Goal: Information Seeking & Learning: Compare options

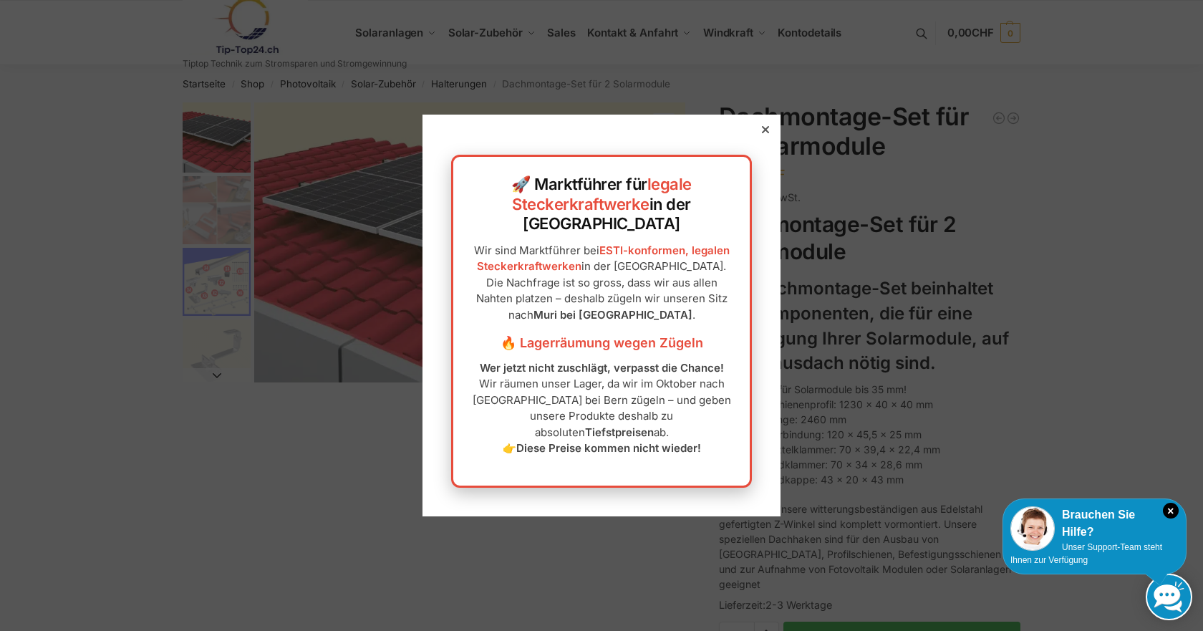
click at [762, 133] on icon at bounding box center [765, 129] width 7 height 7
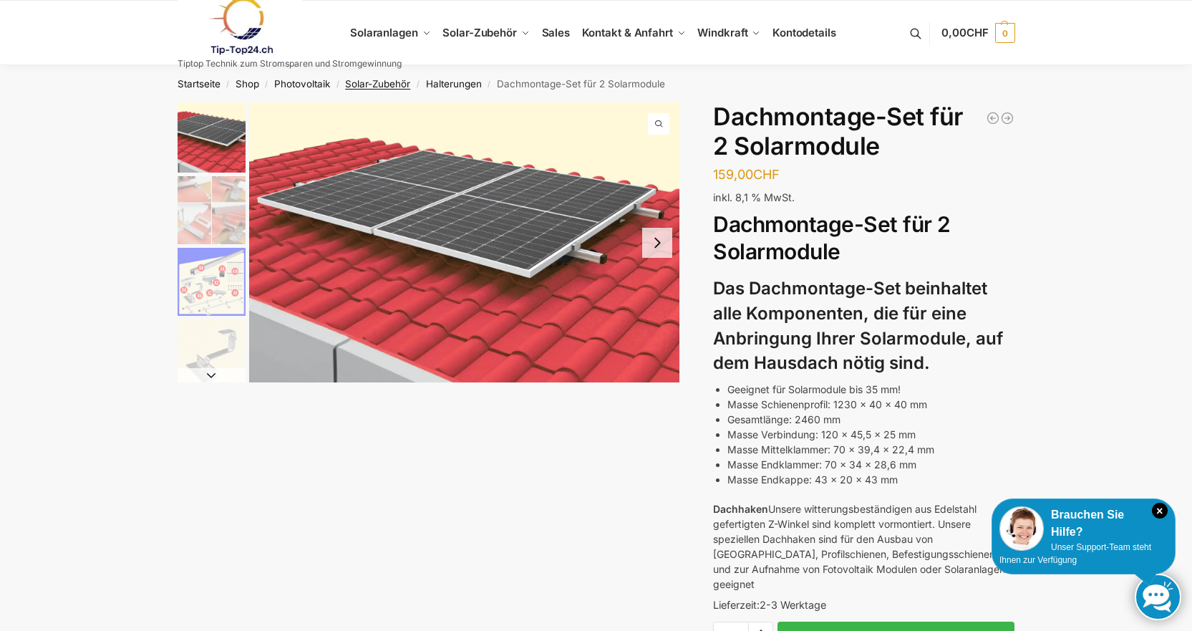
click at [392, 82] on link "Solar-Zubehör" at bounding box center [377, 83] width 65 height 11
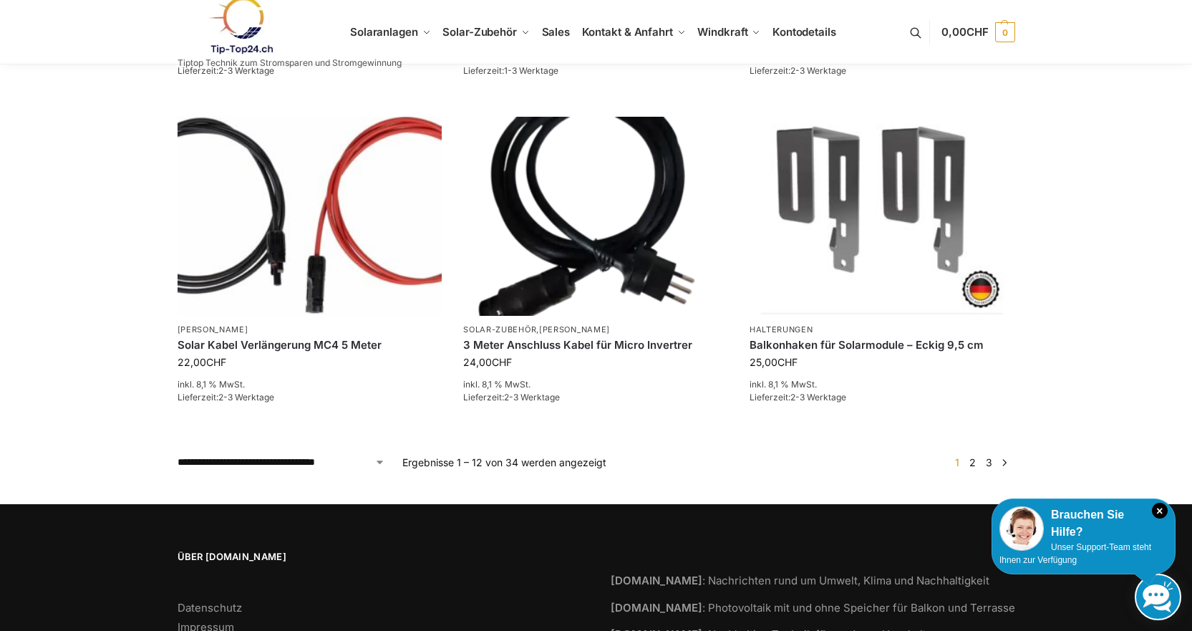
scroll to position [1122, 0]
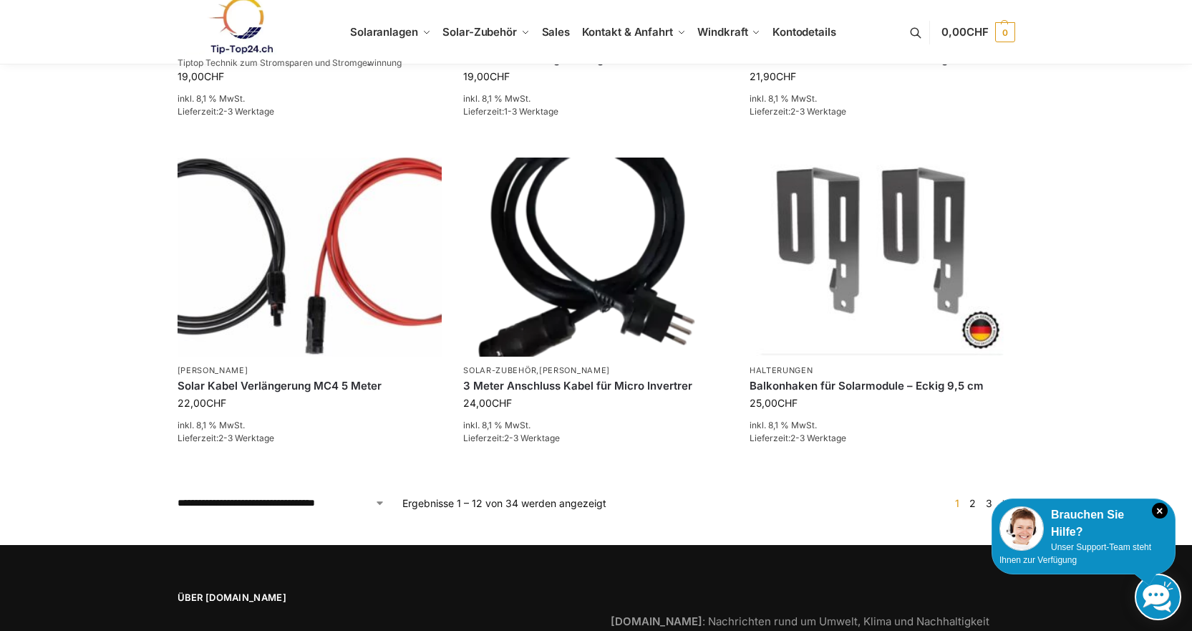
click at [972, 497] on link "2" at bounding box center [973, 503] width 14 height 12
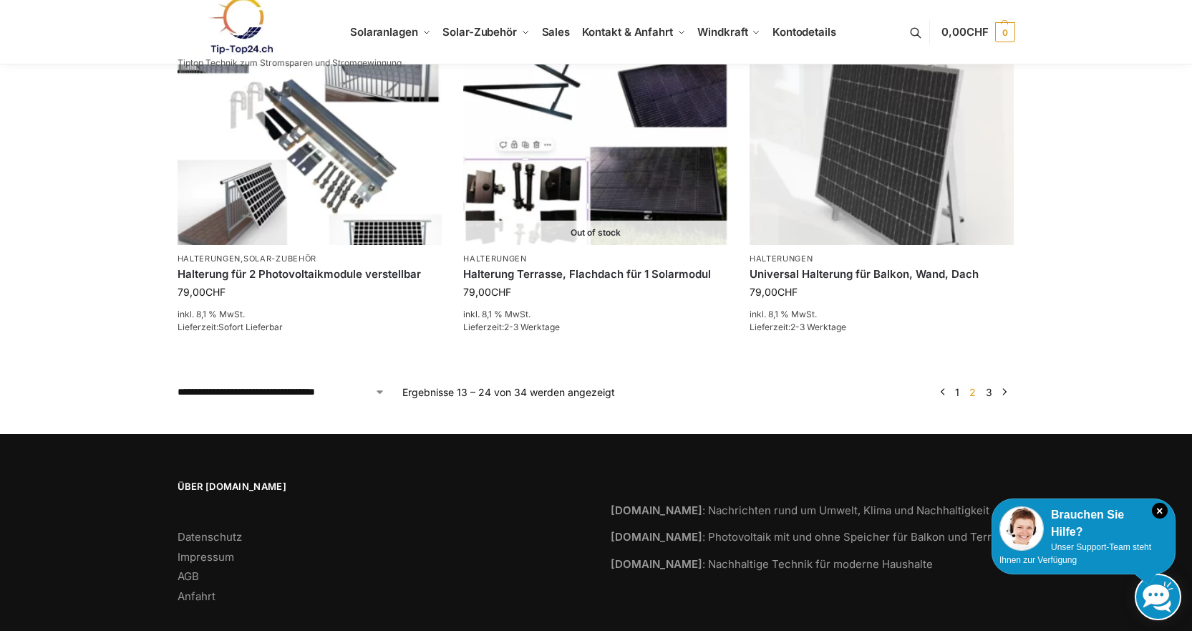
scroll to position [1241, 0]
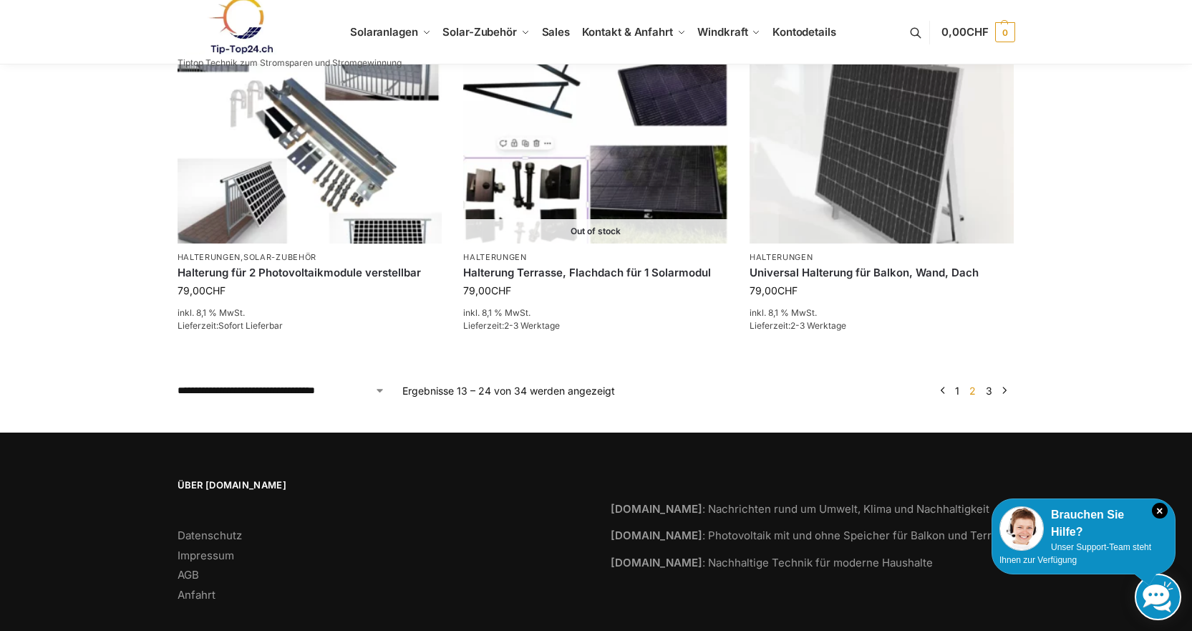
click at [989, 389] on link "3" at bounding box center [990, 391] width 14 height 12
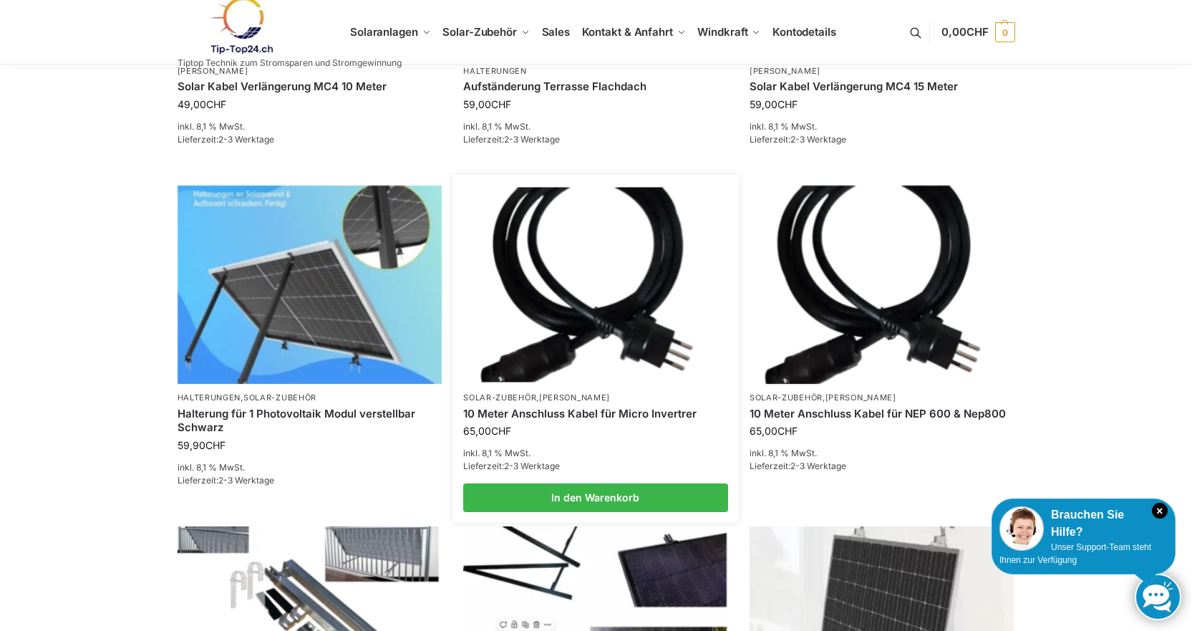
scroll to position [788, 0]
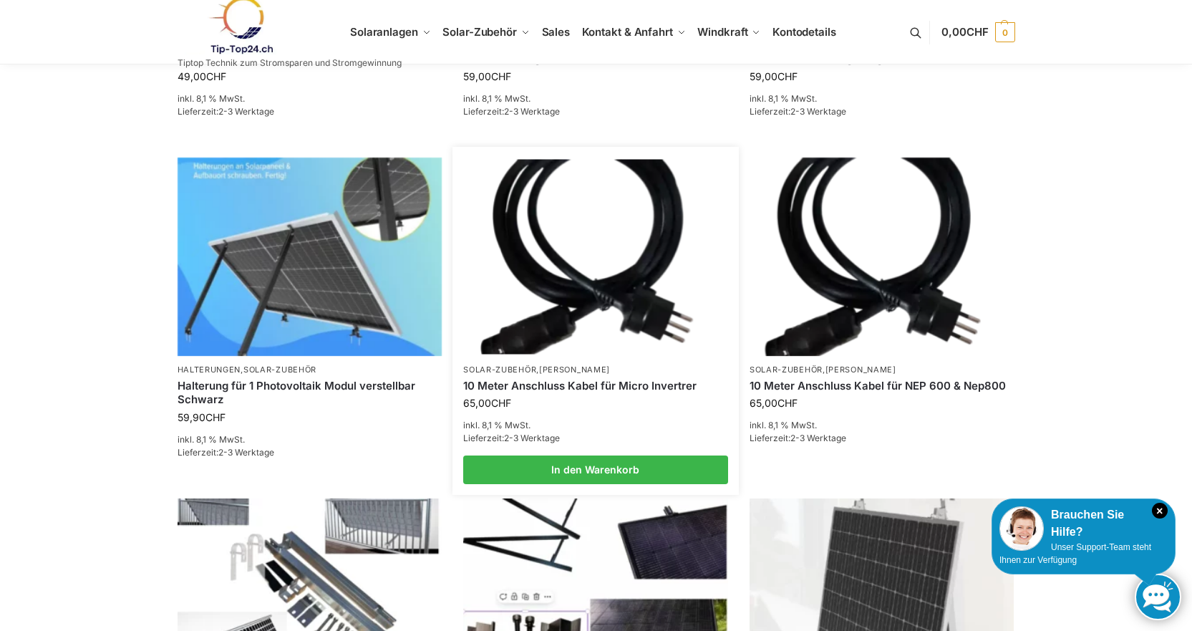
click at [582, 307] on img at bounding box center [596, 256] width 260 height 195
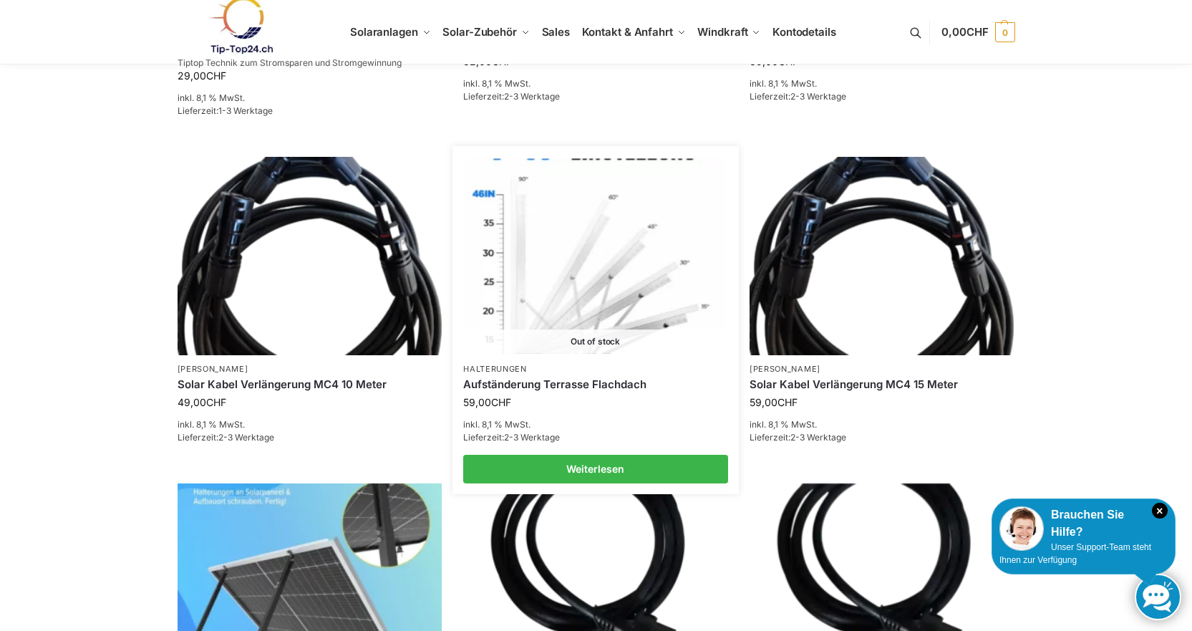
scroll to position [453, 0]
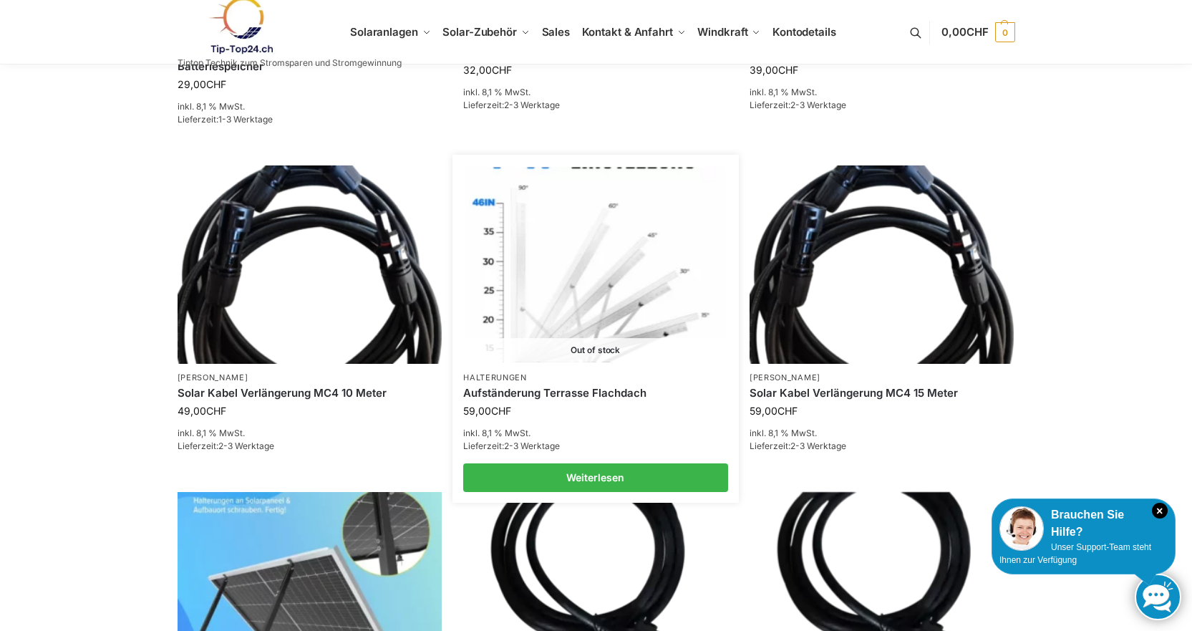
click at [614, 300] on img at bounding box center [596, 264] width 260 height 195
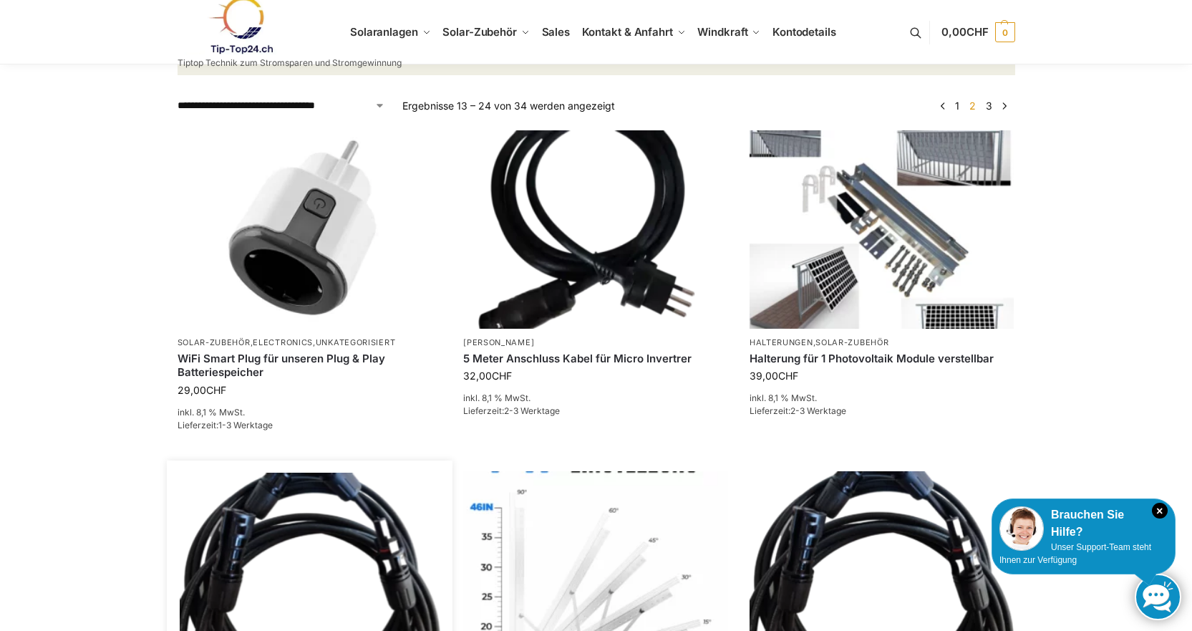
scroll to position [143, 0]
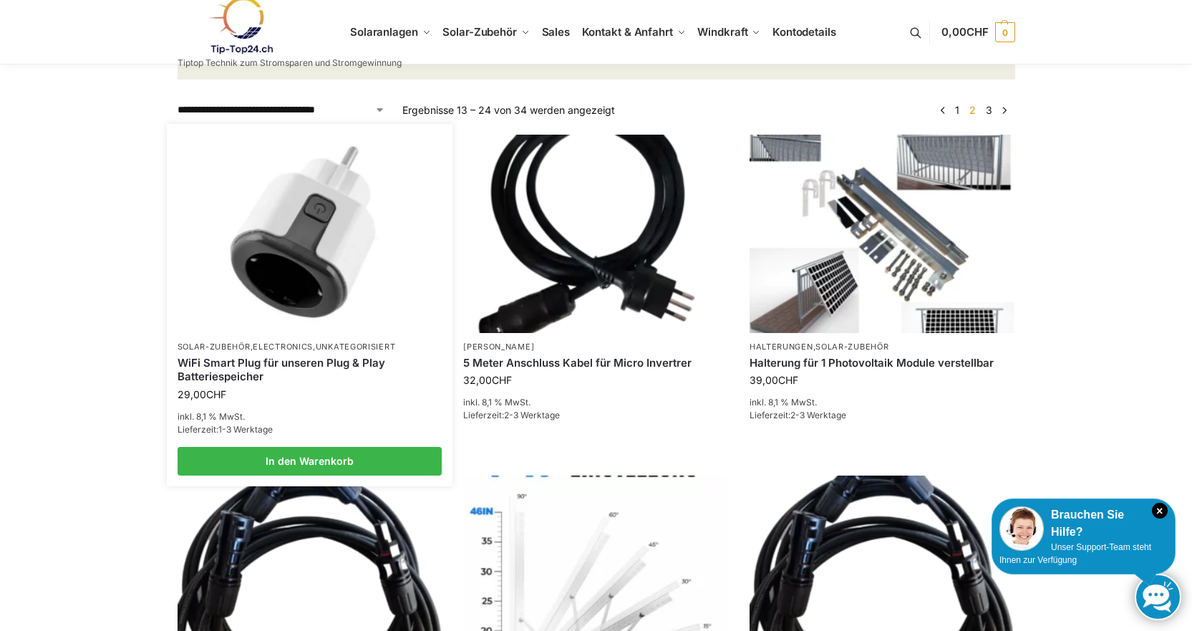
click at [254, 377] on link "WiFi Smart Plug für unseren Plug & Play Batteriespeicher" at bounding box center [310, 370] width 265 height 28
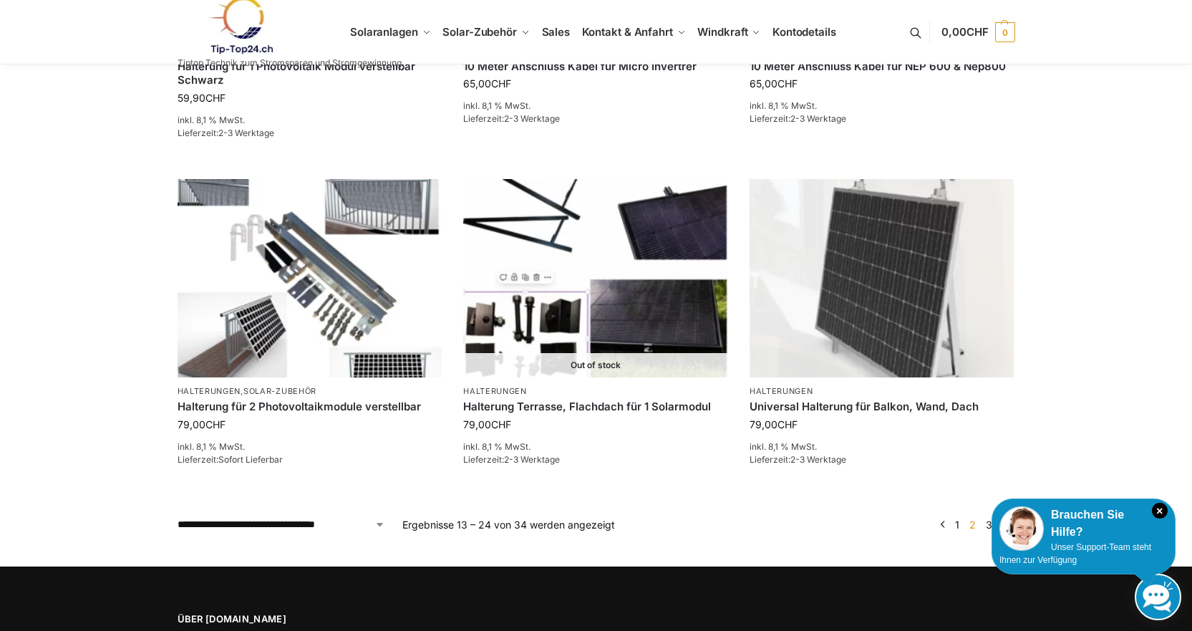
scroll to position [1263, 0]
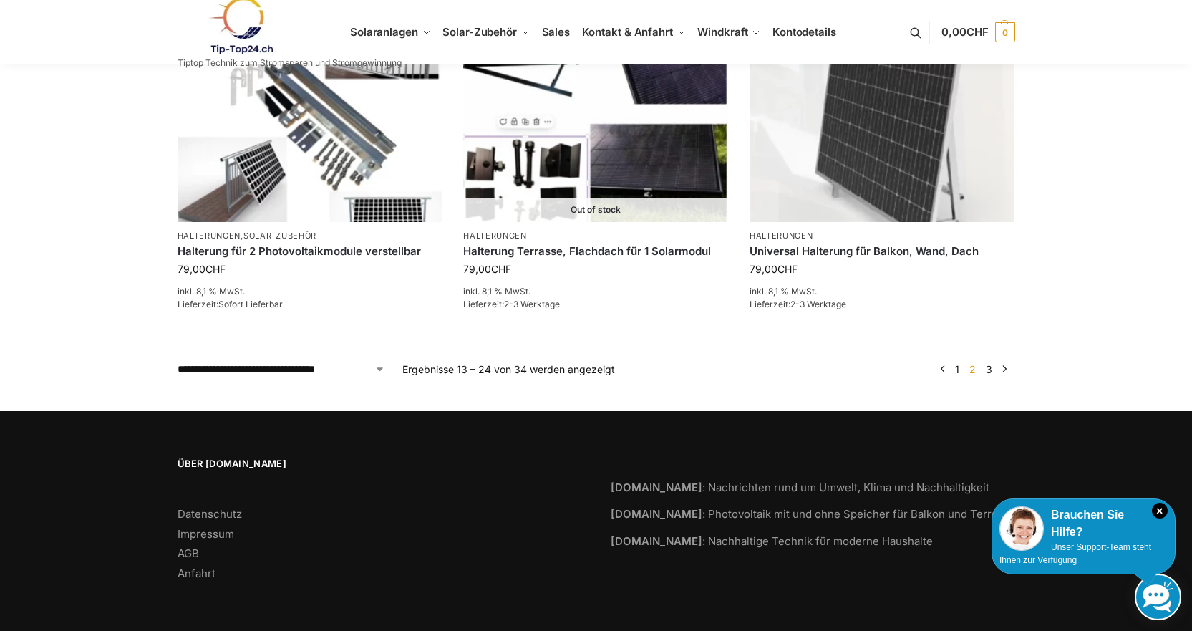
click at [993, 372] on link "3" at bounding box center [990, 369] width 14 height 12
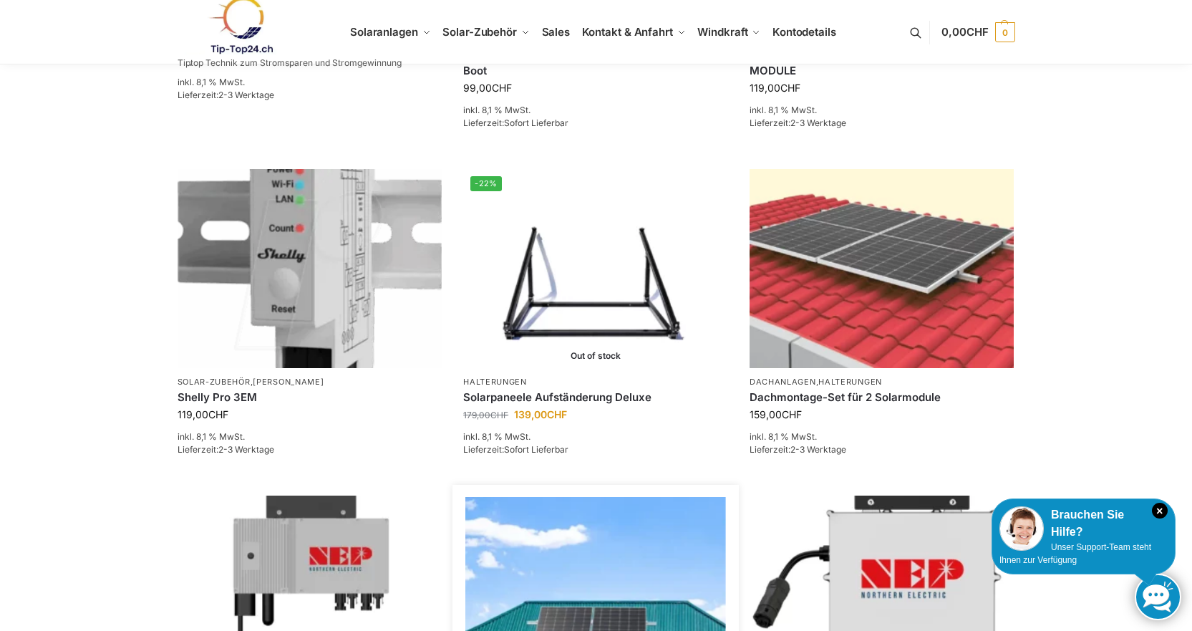
scroll to position [430, 0]
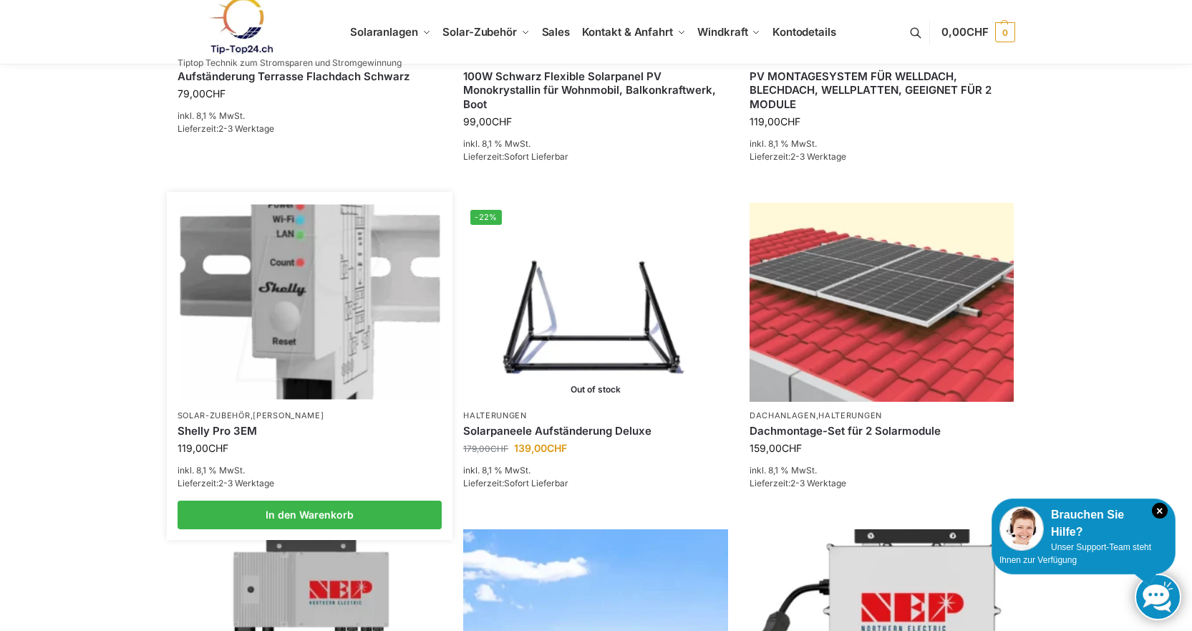
click at [259, 433] on link "Shelly Pro 3EM" at bounding box center [310, 431] width 265 height 14
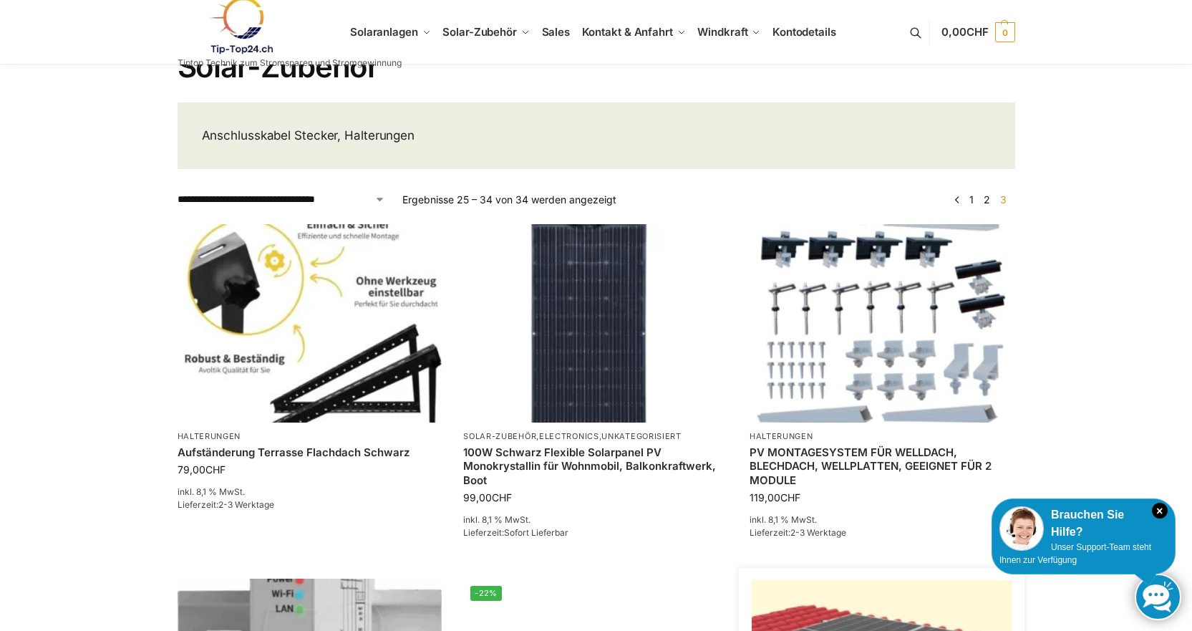
scroll to position [72, 0]
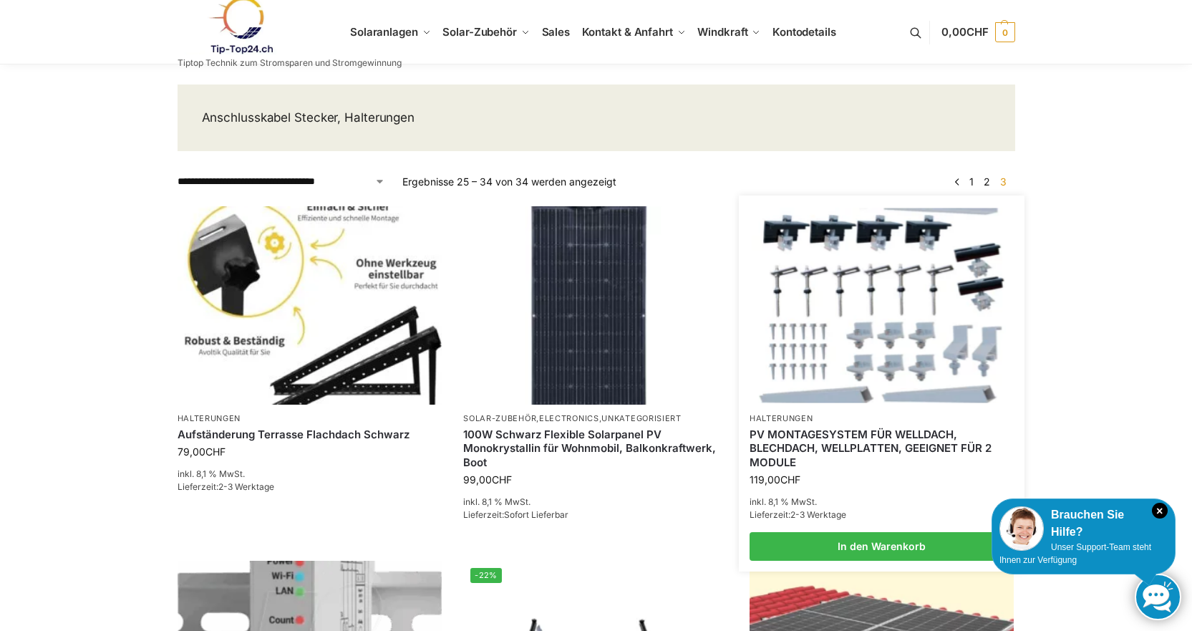
click at [878, 276] on img at bounding box center [882, 305] width 260 height 195
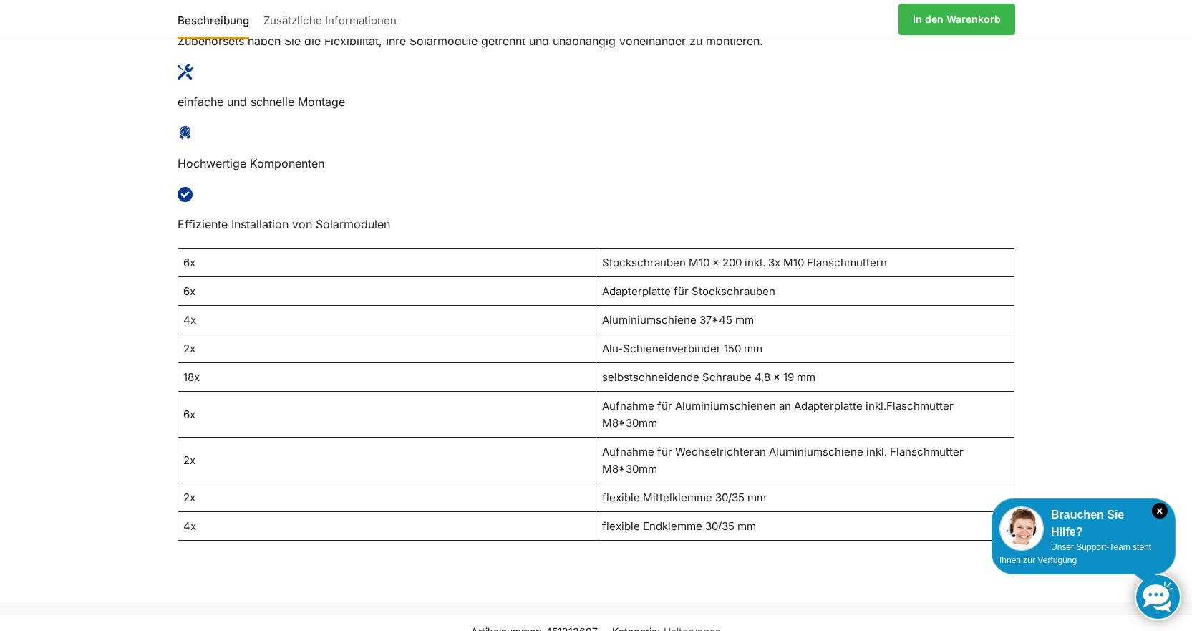
scroll to position [979, 0]
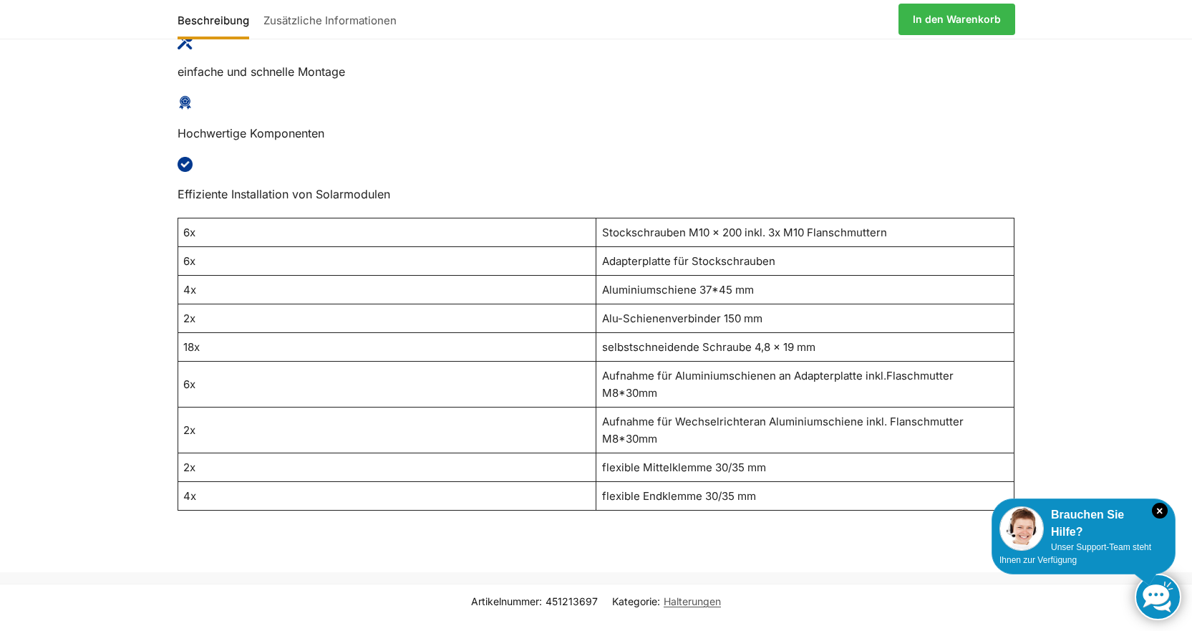
click at [182, 110] on img at bounding box center [185, 102] width 15 height 15
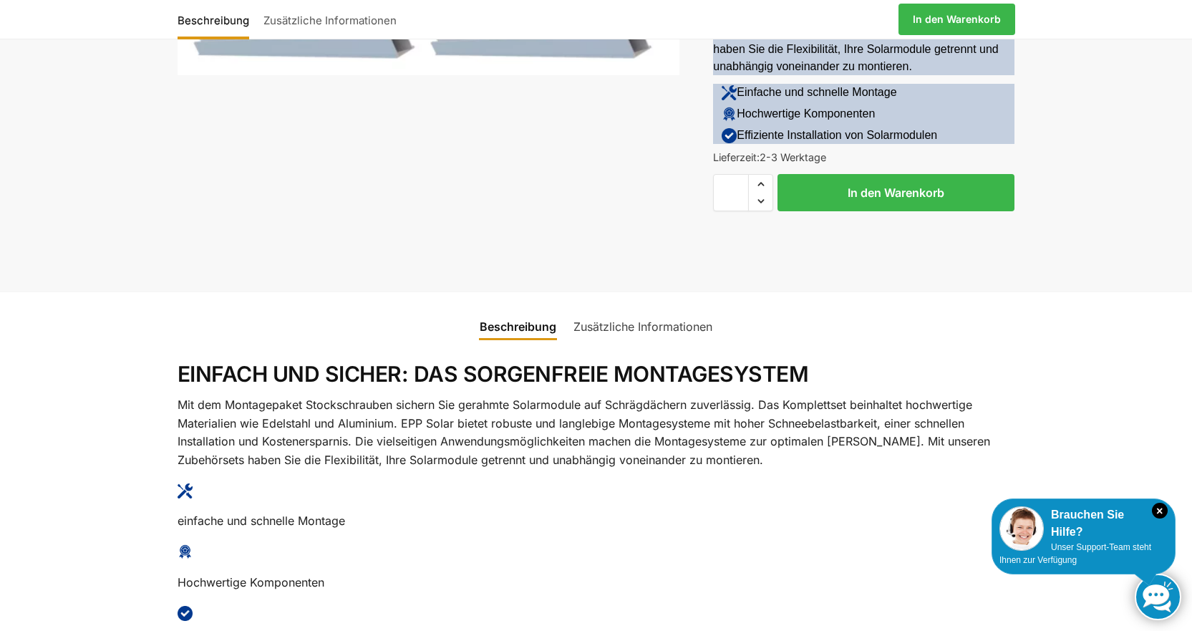
scroll to position [525, 0]
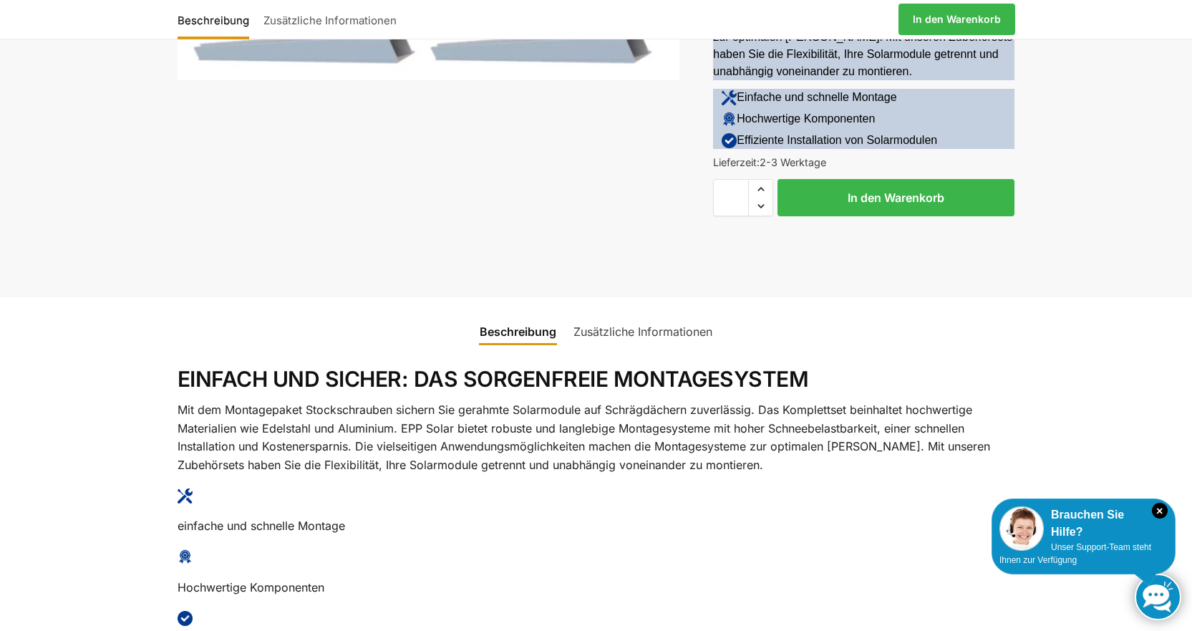
click at [526, 334] on link "Beschreibung" at bounding box center [518, 331] width 94 height 34
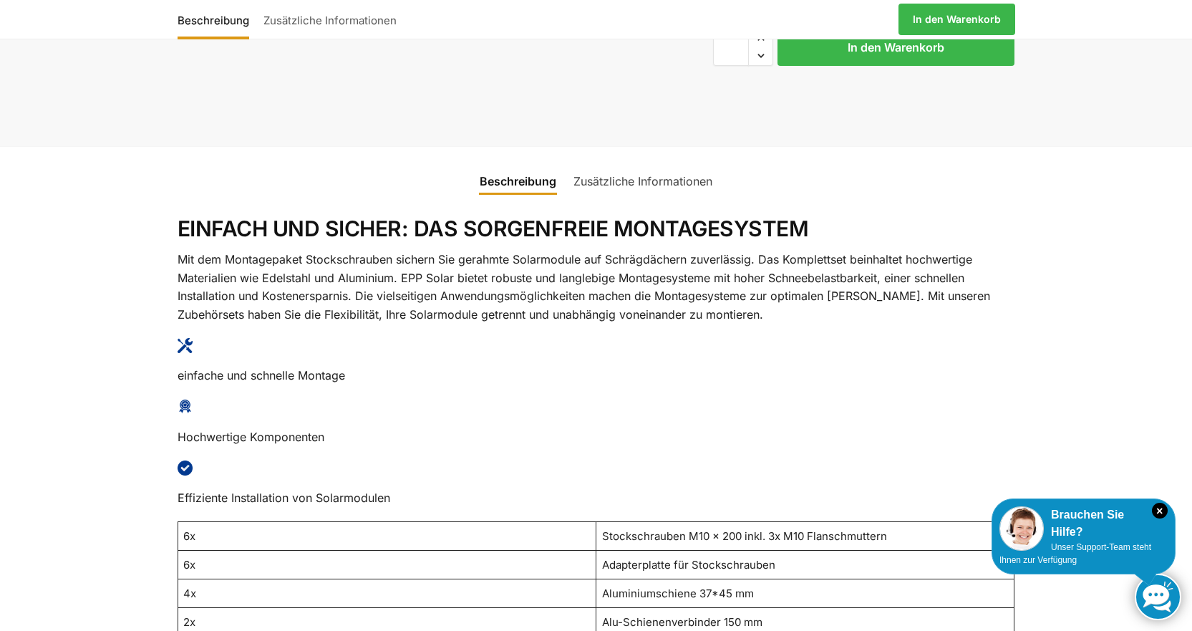
scroll to position [693, 0]
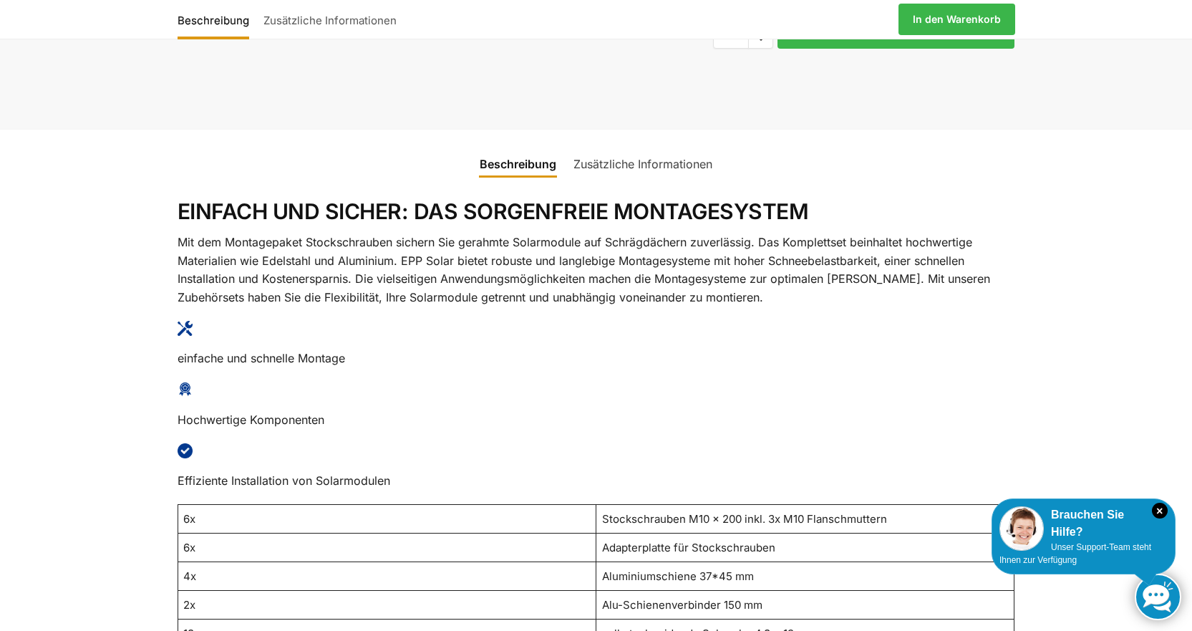
click at [181, 332] on img at bounding box center [185, 328] width 15 height 15
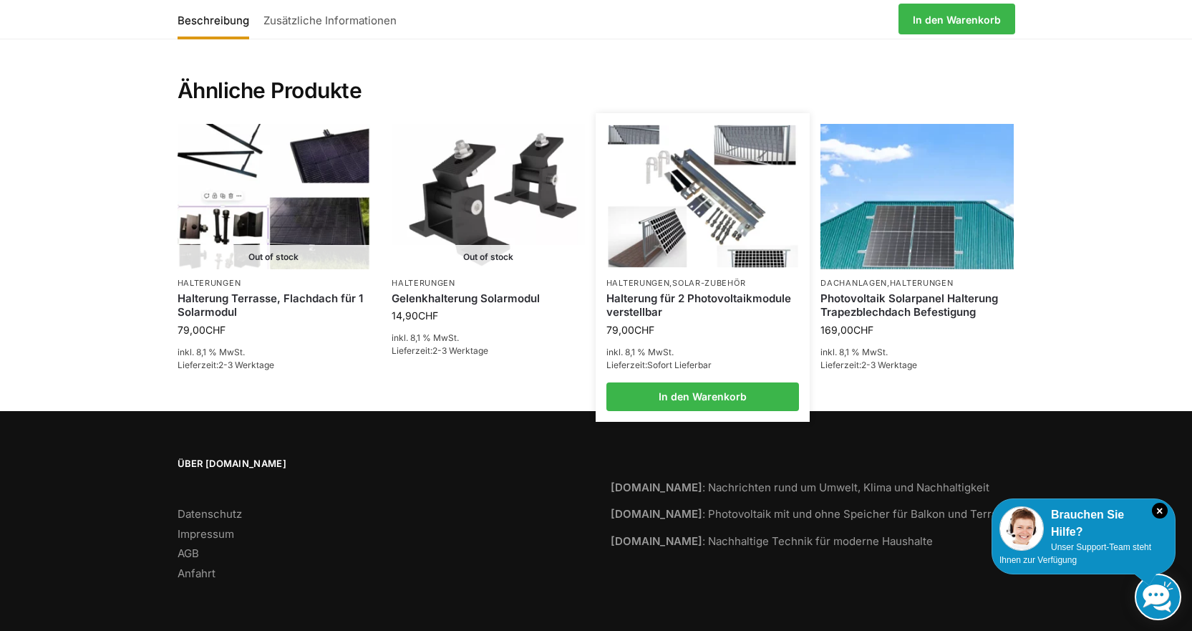
scroll to position [2053, 0]
click at [671, 268] on img at bounding box center [703, 196] width 190 height 143
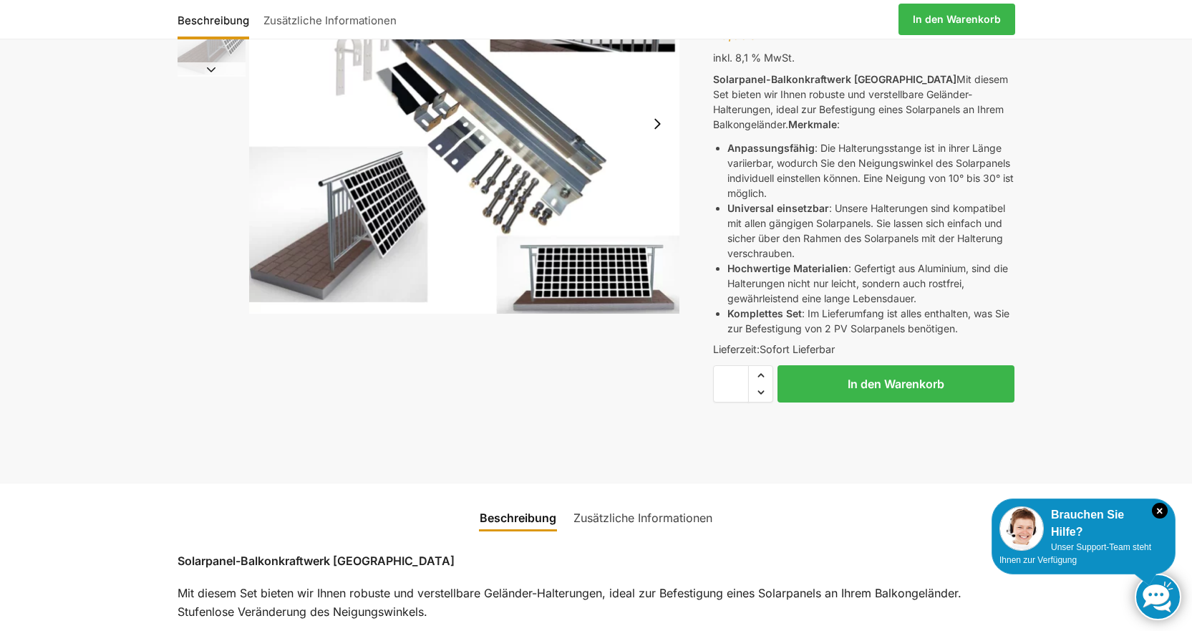
scroll to position [120, 0]
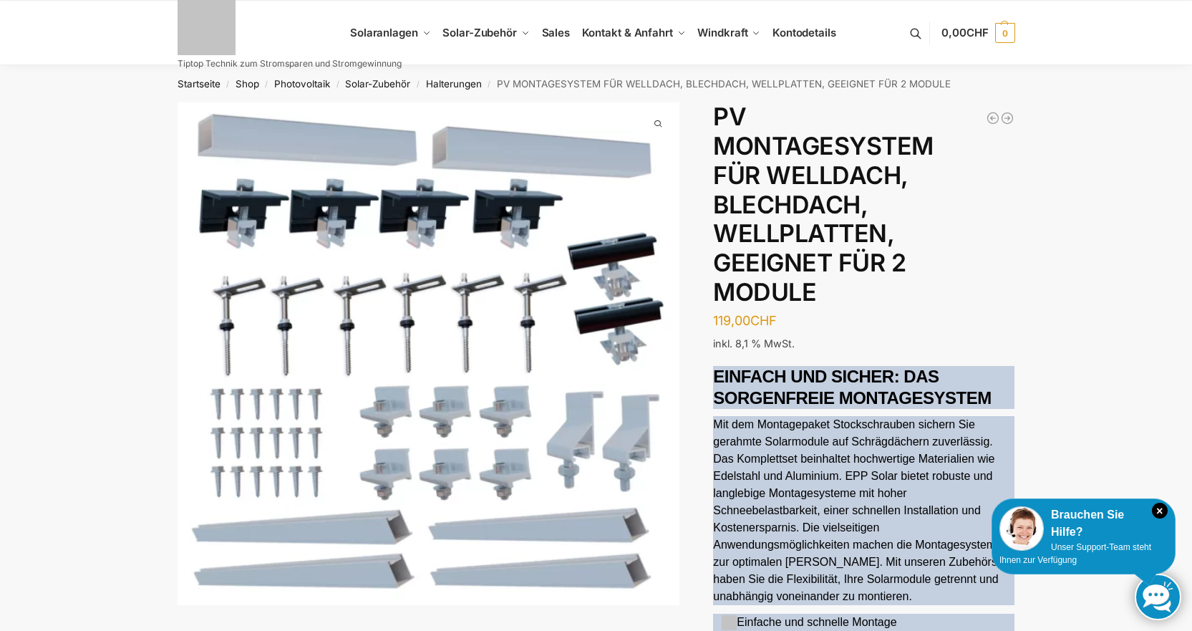
scroll to position [1520, 0]
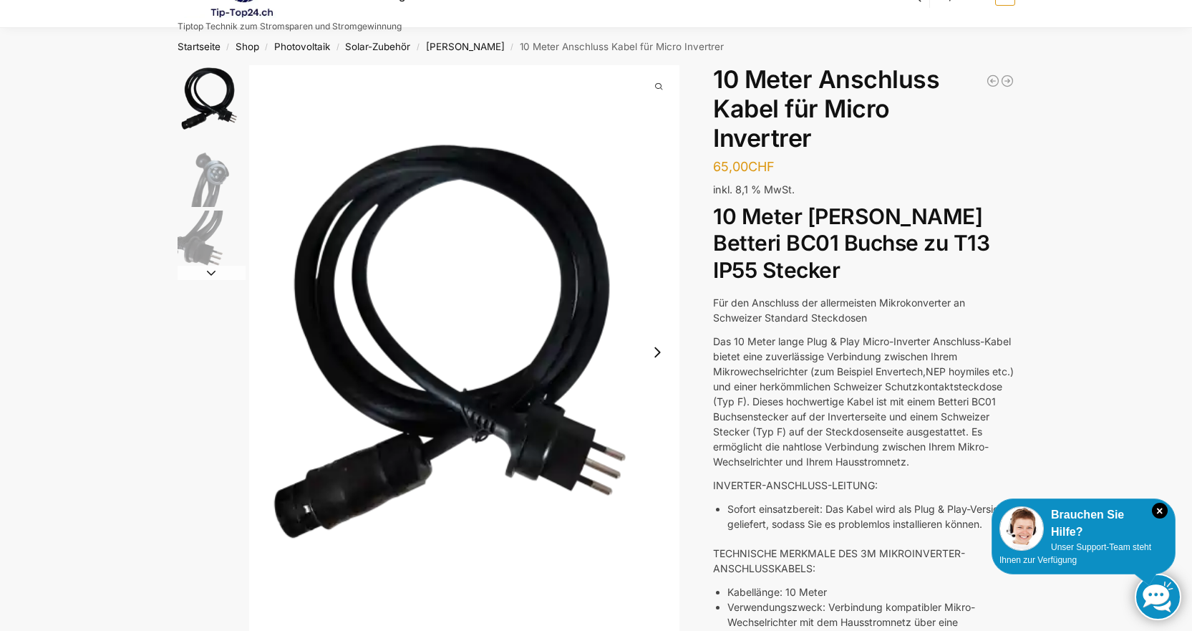
scroll to position [24, 0]
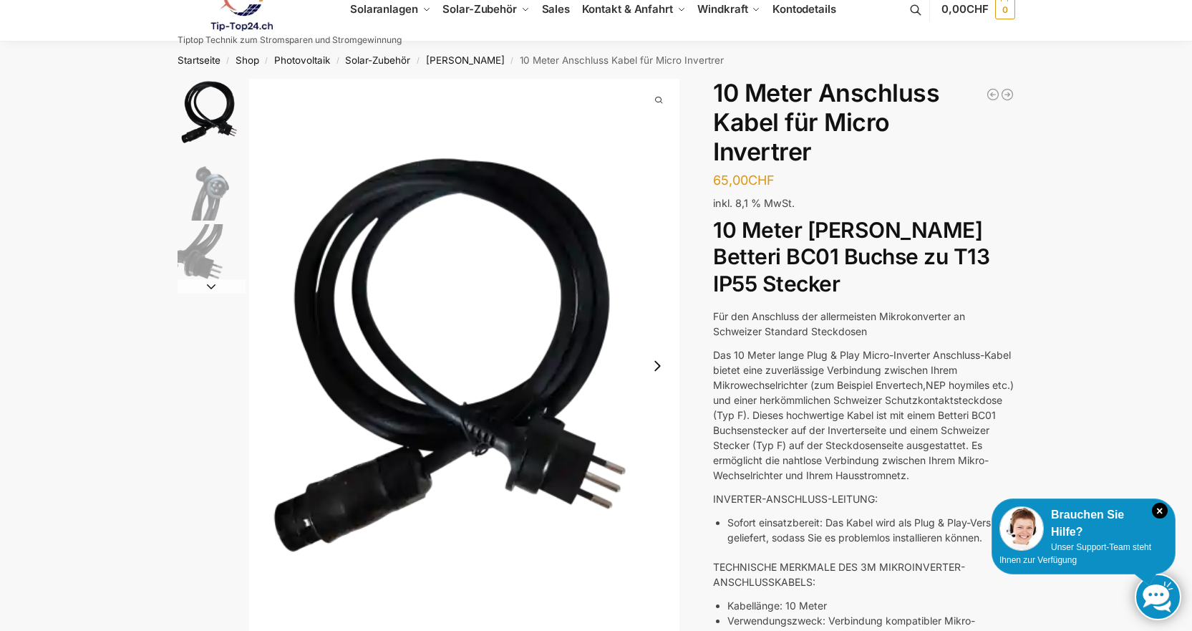
click at [215, 191] on img "2 / 3" at bounding box center [212, 187] width 68 height 68
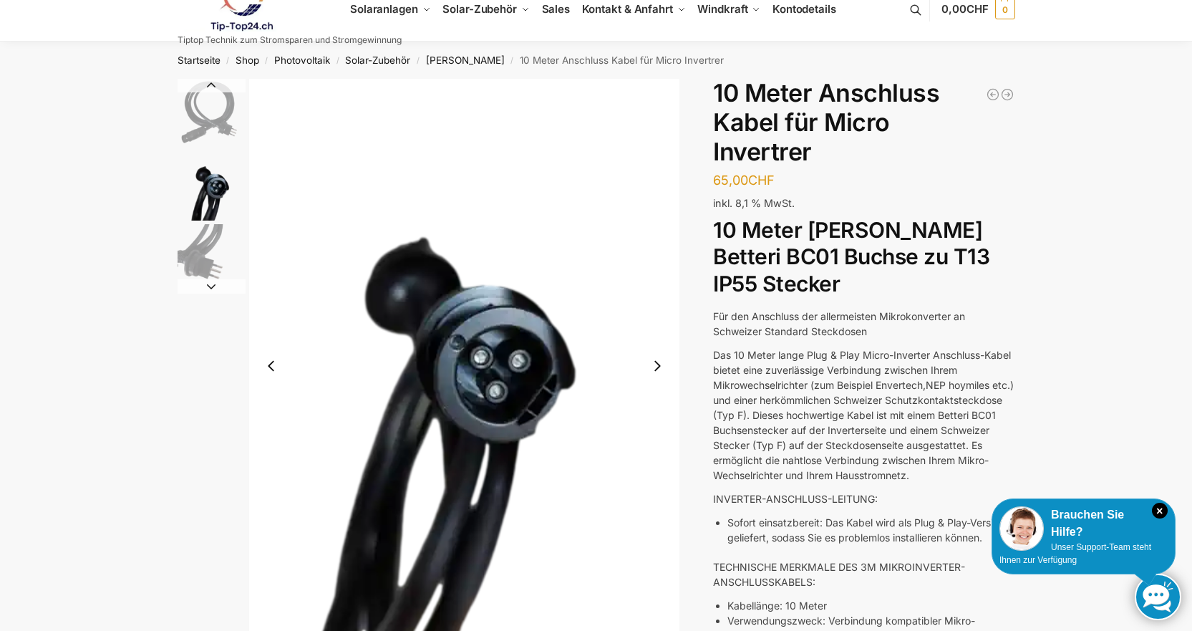
click at [201, 256] on img "3 / 3" at bounding box center [212, 258] width 68 height 68
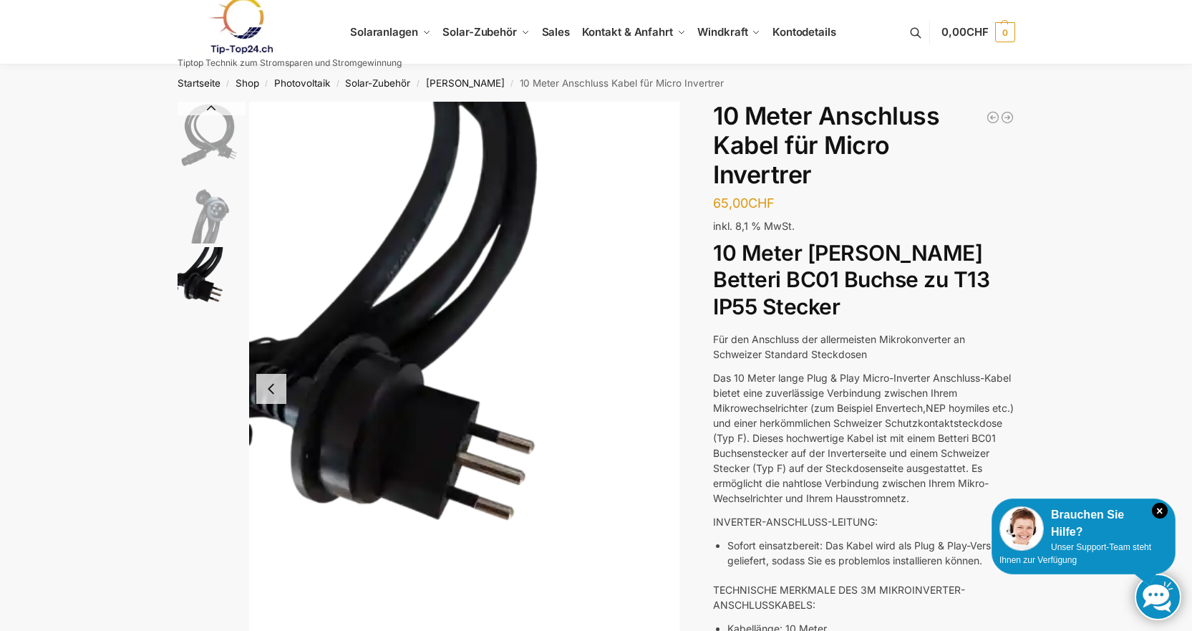
scroll to position [0, 0]
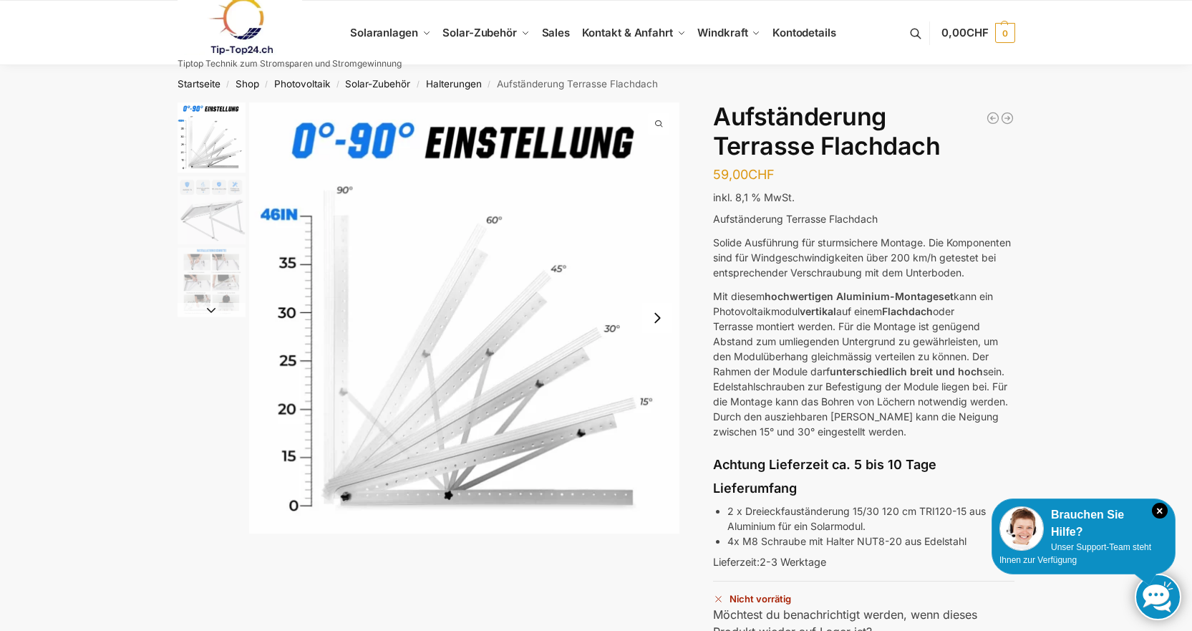
click at [206, 237] on img "2 / 3" at bounding box center [212, 210] width 68 height 68
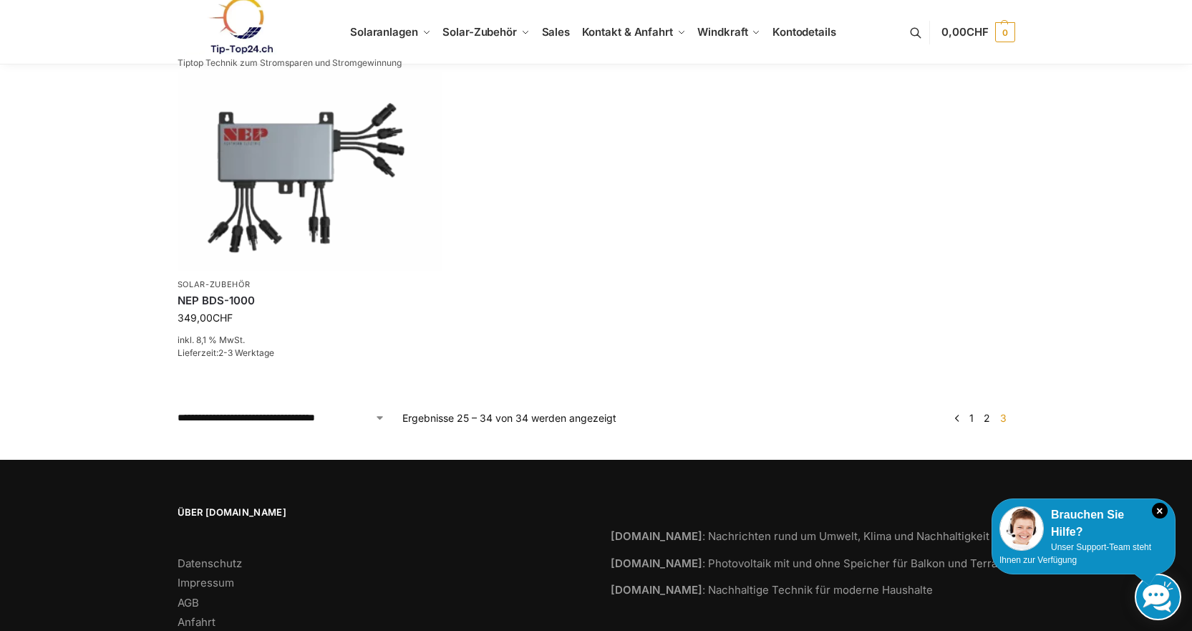
scroll to position [1241, 0]
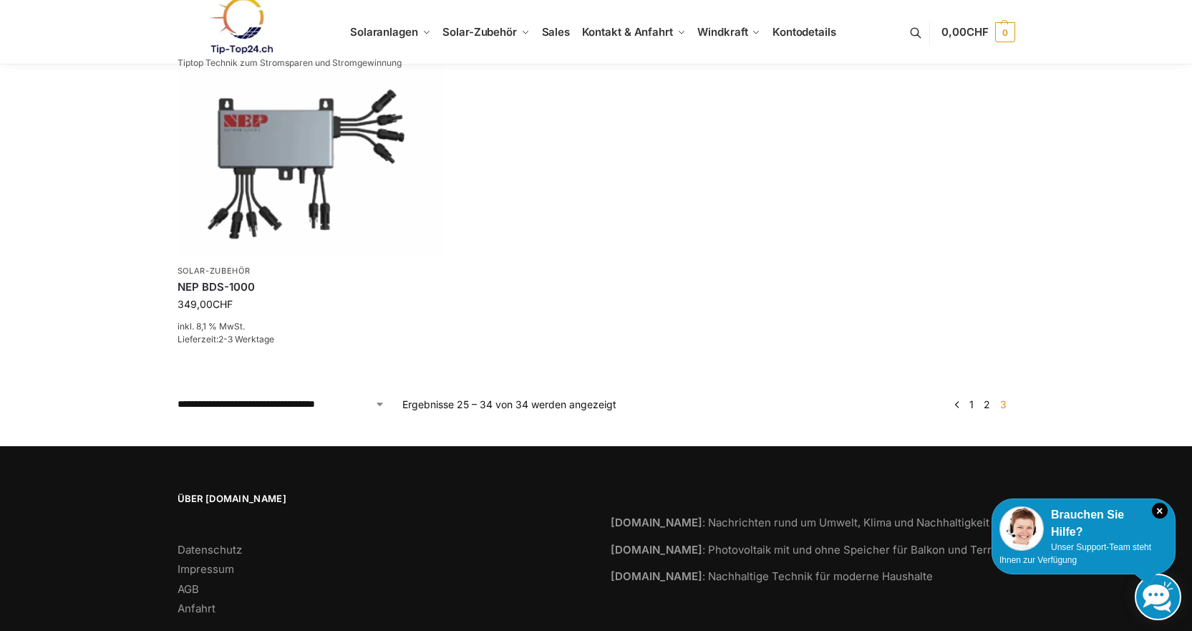
click at [975, 404] on link "1" at bounding box center [971, 404] width 11 height 12
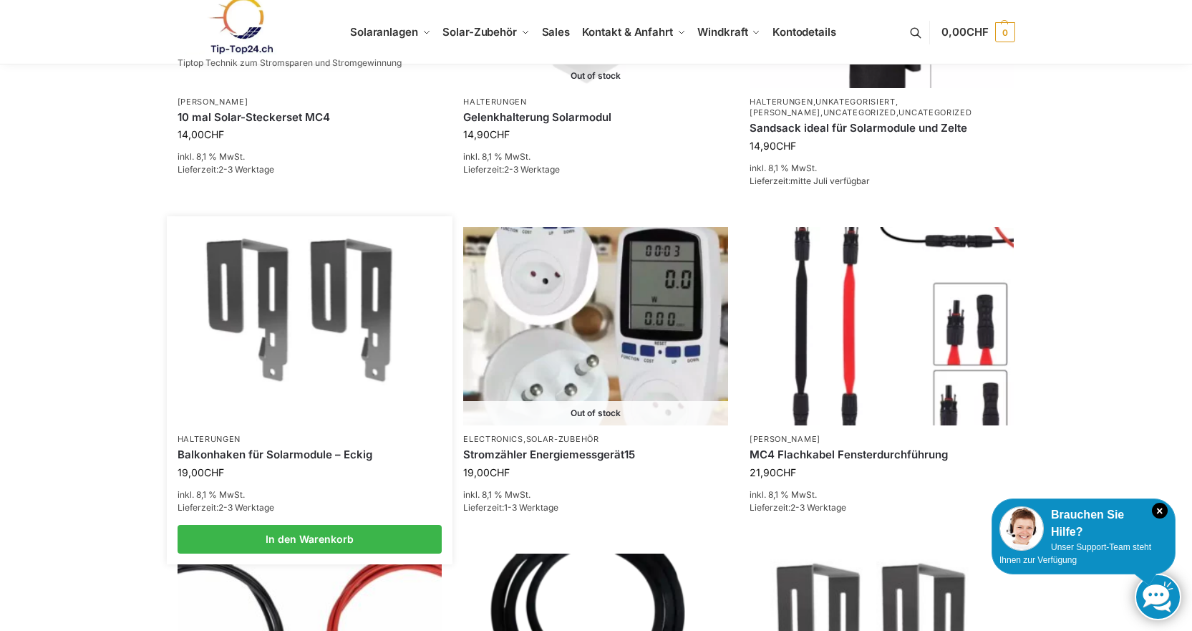
scroll to position [716, 0]
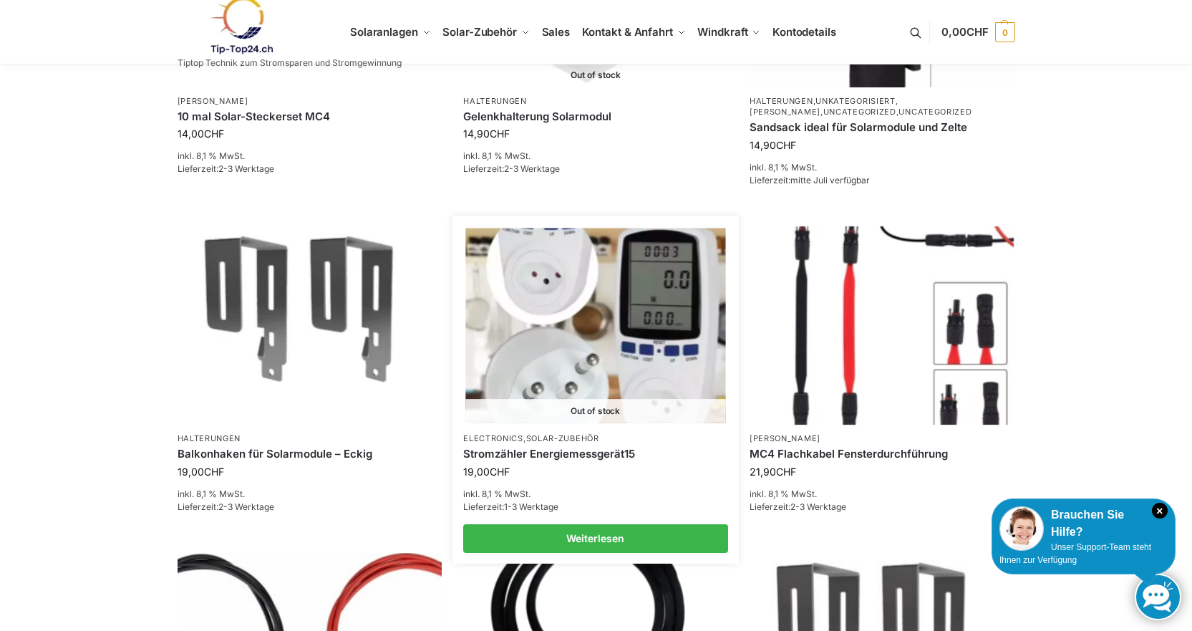
click at [582, 450] on link "Stromzähler Energiemessgerät15" at bounding box center [595, 454] width 265 height 14
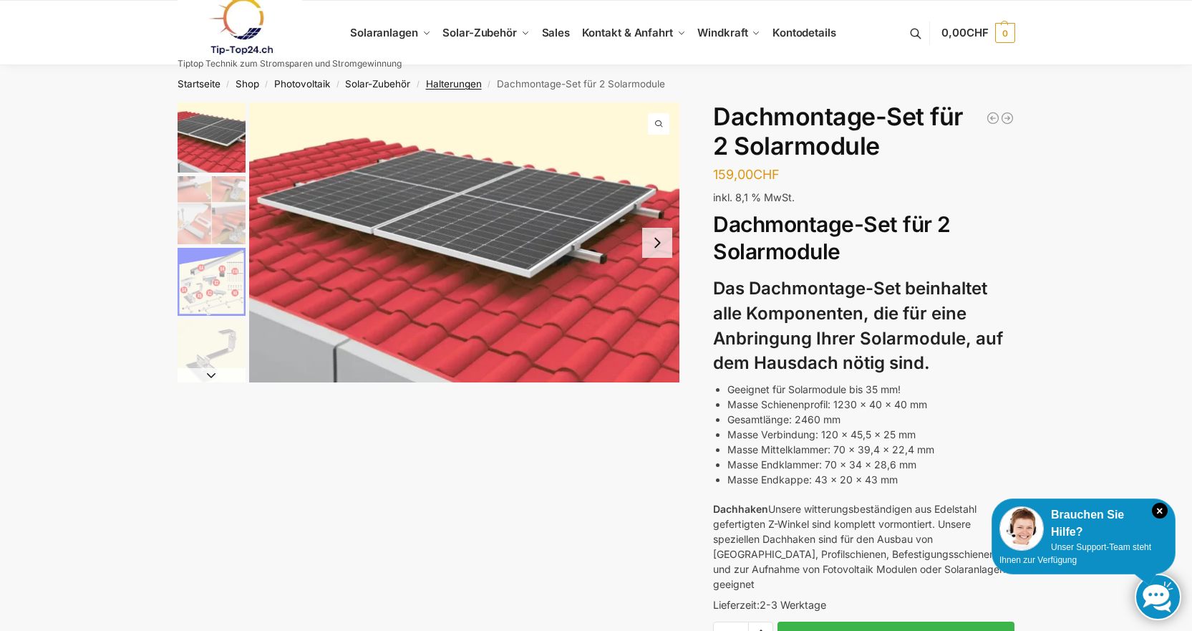
click at [452, 83] on link "Halterungen" at bounding box center [454, 83] width 56 height 11
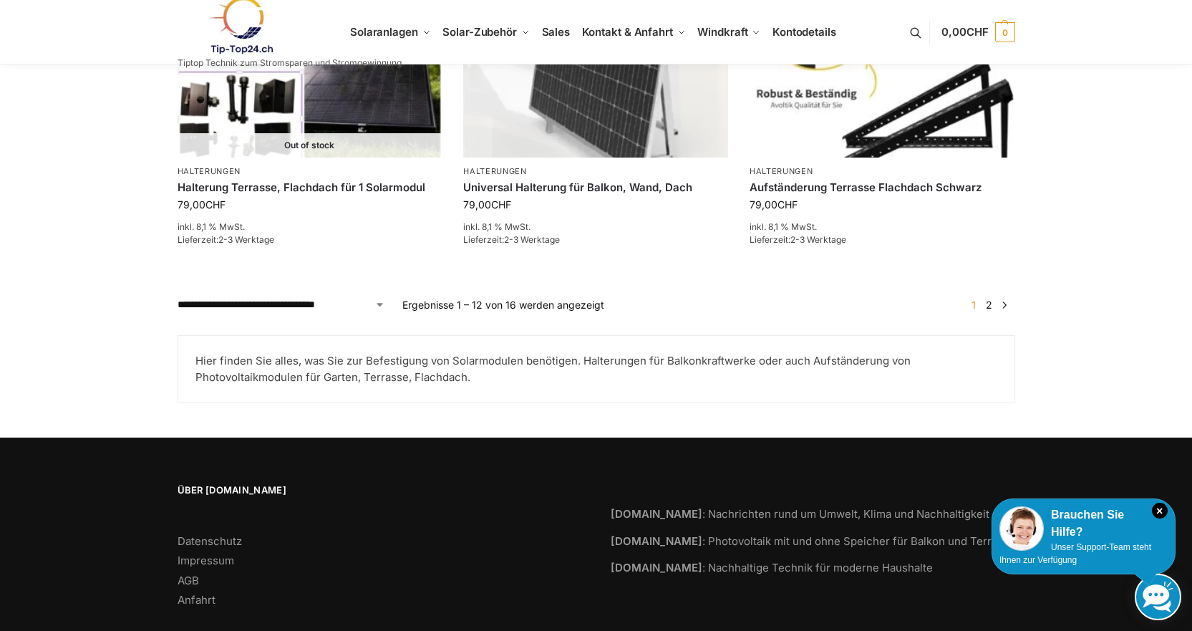
scroll to position [1649, 0]
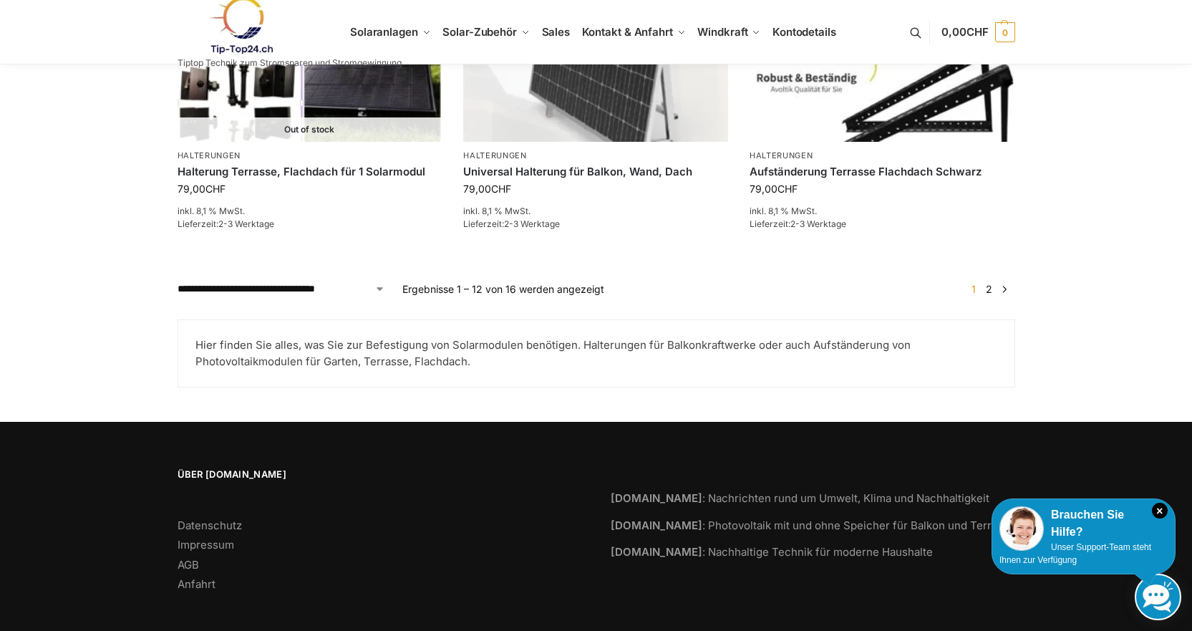
click at [992, 283] on link "2" at bounding box center [990, 289] width 14 height 12
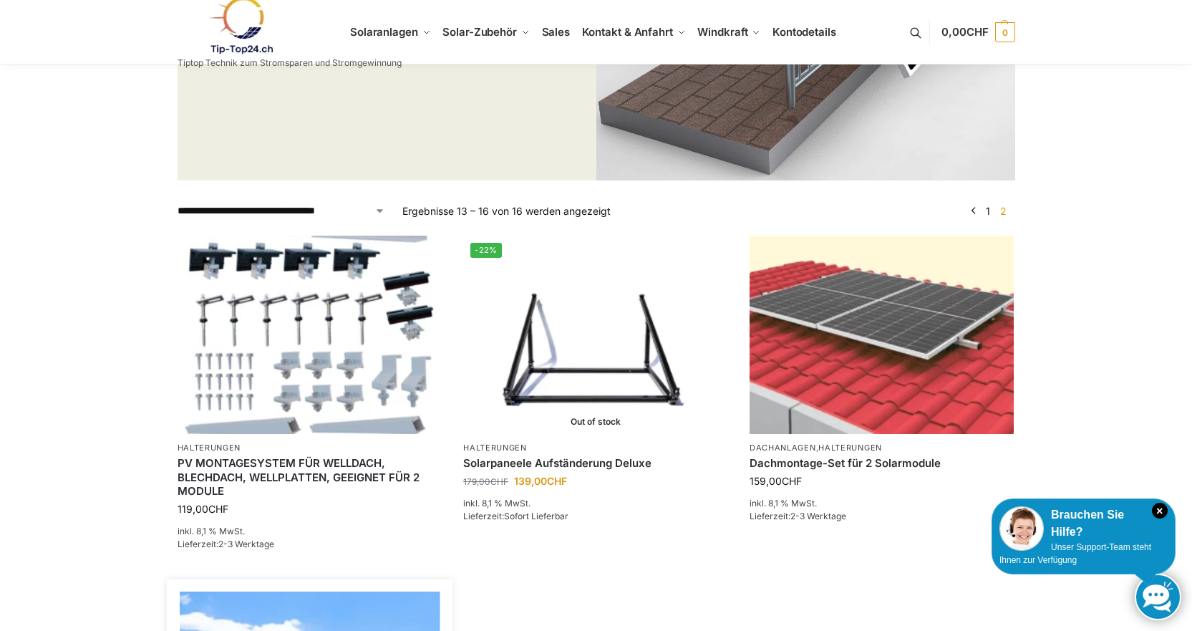
scroll to position [310, 0]
